Goal: Book appointment/travel/reservation

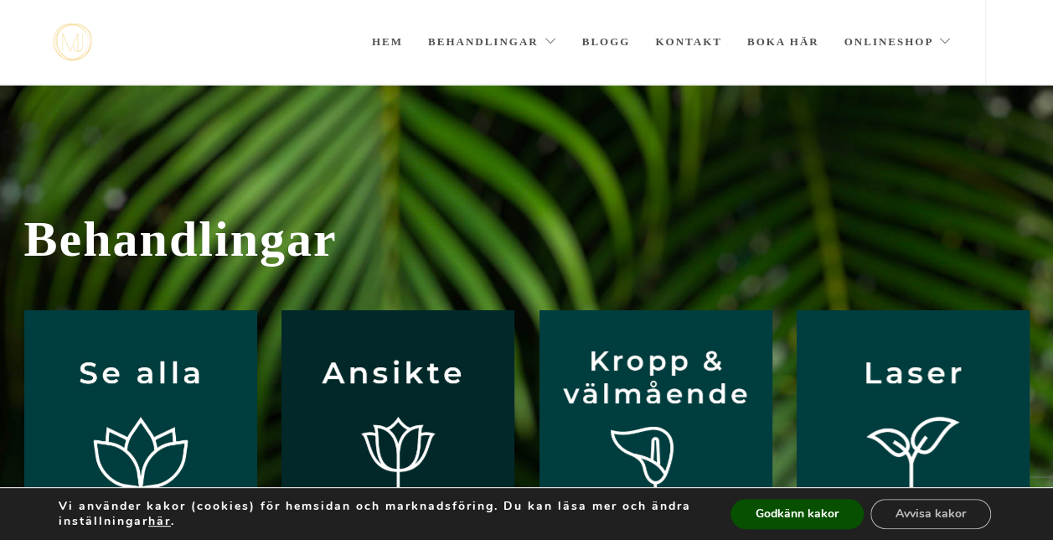
click at [380, 384] on img at bounding box center [398, 426] width 233 height 233
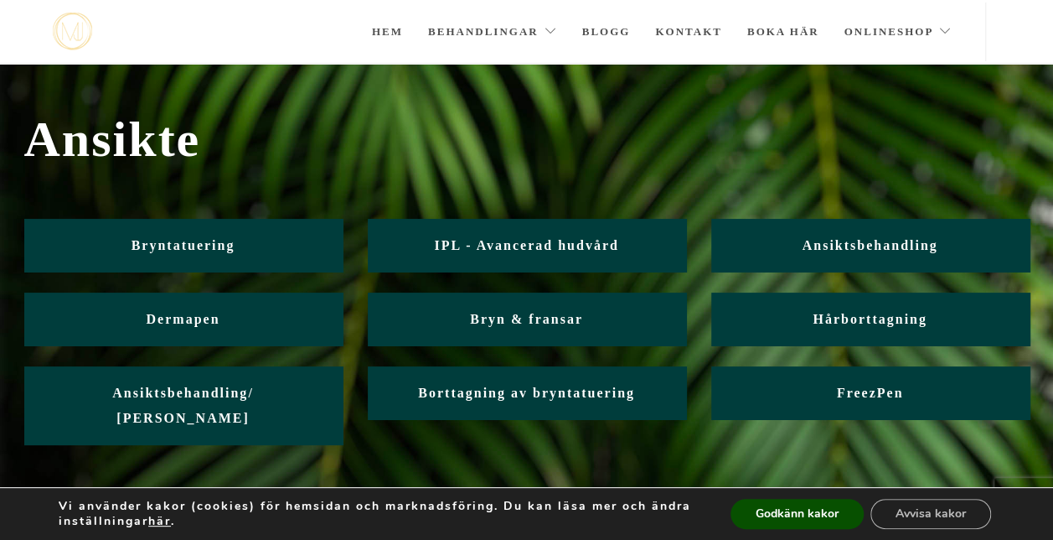
scroll to position [16, 0]
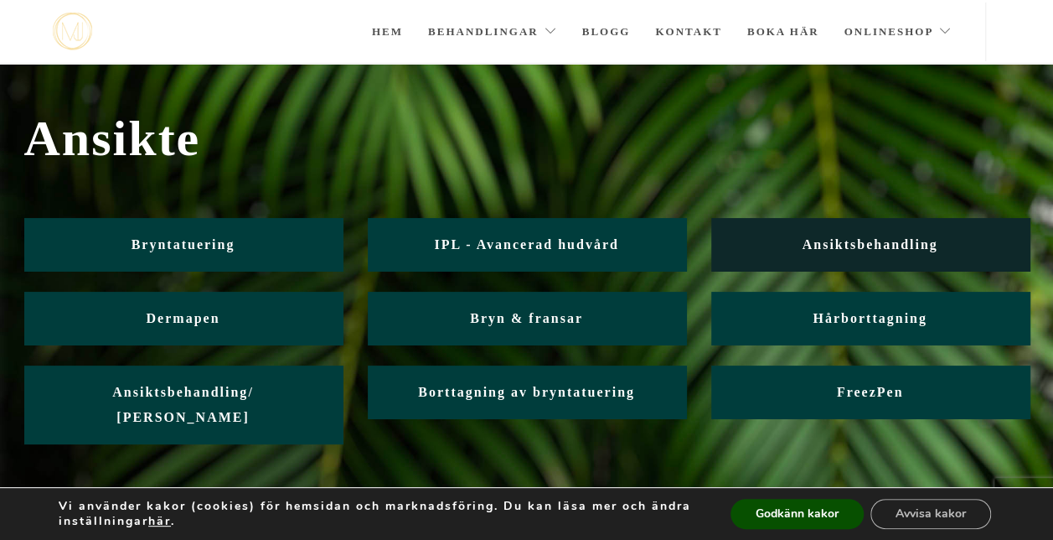
click at [914, 240] on span "Ansiktsbehandling" at bounding box center [870, 244] width 136 height 14
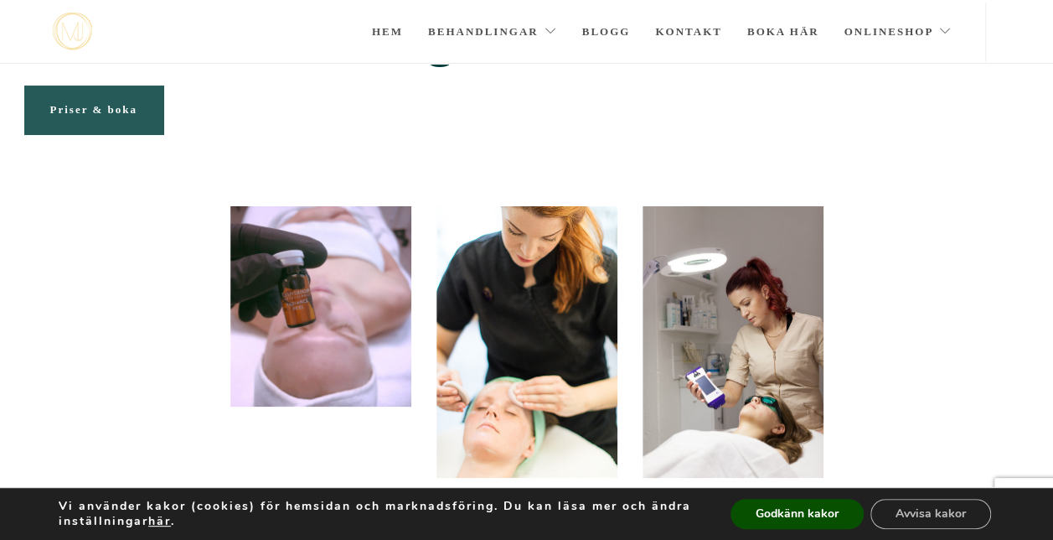
click at [72, 110] on span "Priser & boka" at bounding box center [93, 109] width 87 height 13
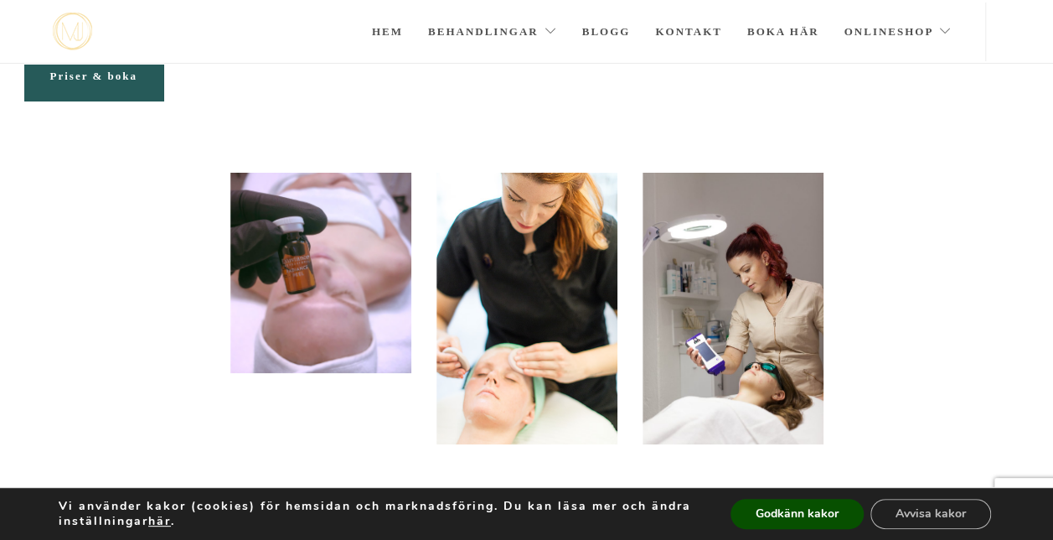
click at [72, 110] on section "Ansiktsbehandlingar Priser & boka" at bounding box center [526, 33] width 1053 height 279
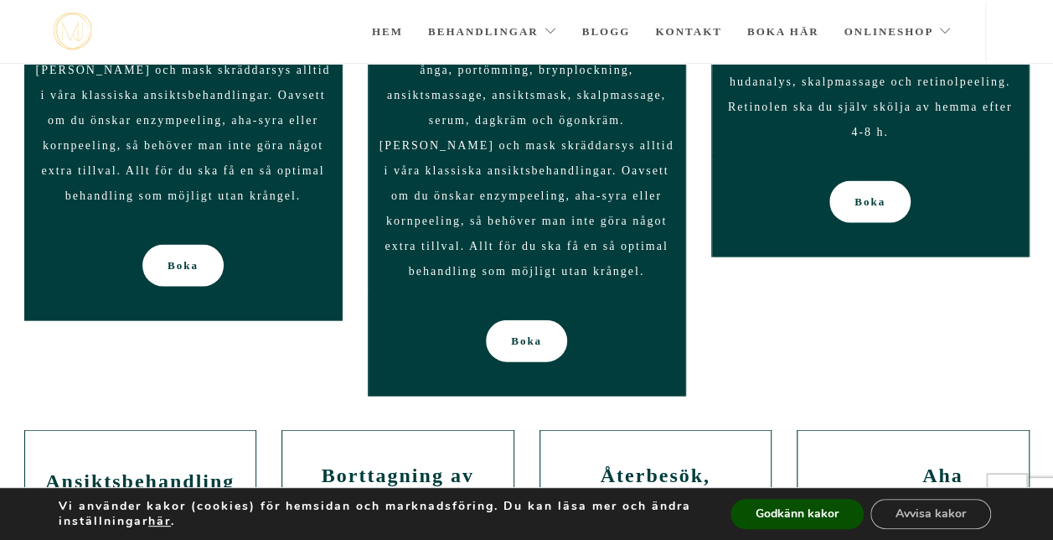
scroll to position [1686, 0]
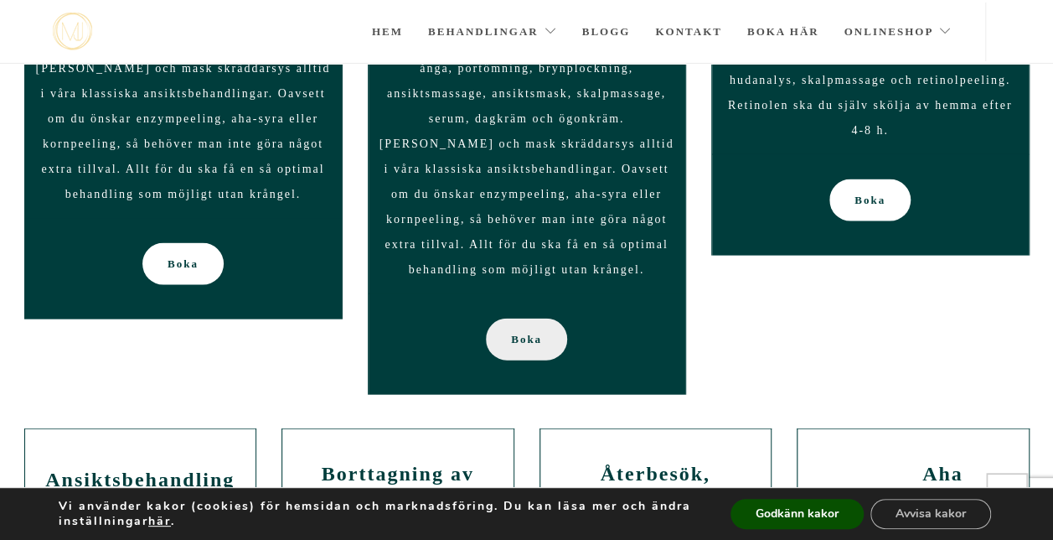
click at [520, 347] on span "Boka" at bounding box center [526, 339] width 31 height 42
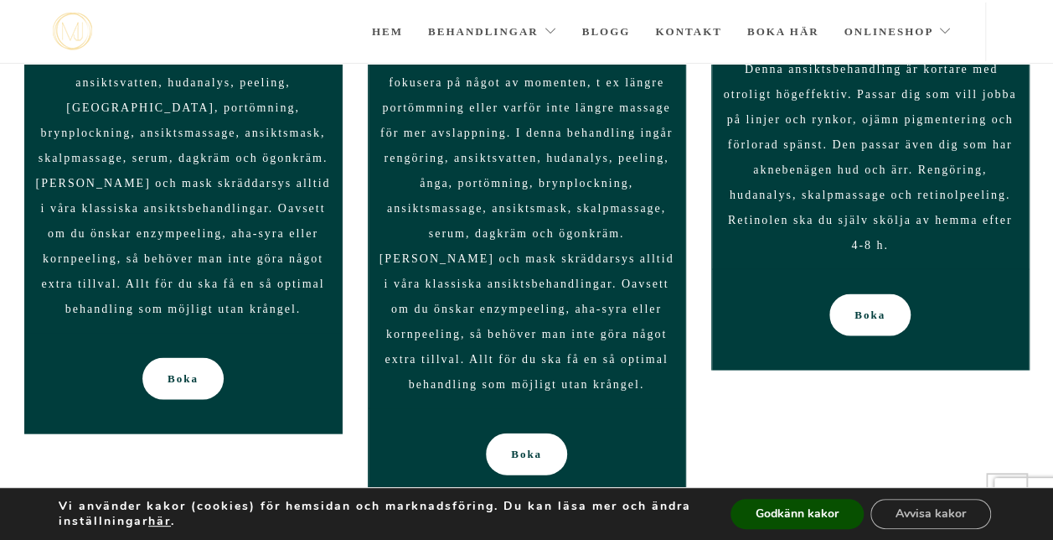
scroll to position [1574, 0]
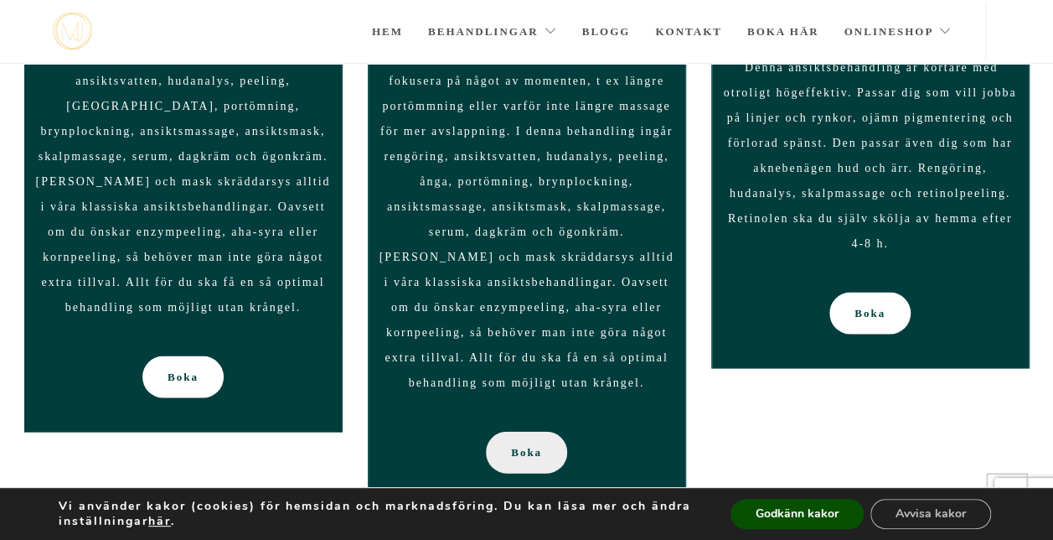
click at [540, 454] on span "Boka" at bounding box center [526, 452] width 31 height 42
